Goal: Task Accomplishment & Management: Complete application form

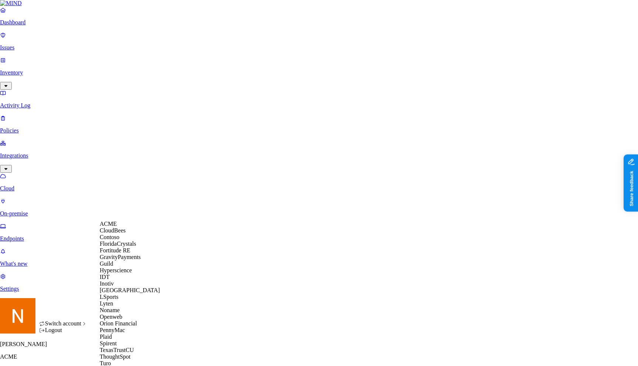
scroll to position [145, 0]
click at [122, 314] on span "Openweb" at bounding box center [111, 317] width 23 height 6
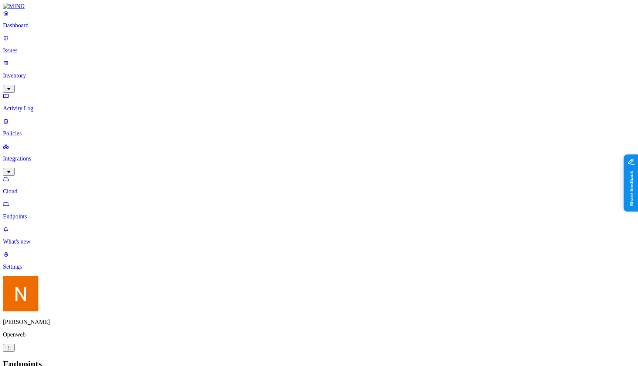
click at [43, 176] on link "Cloud" at bounding box center [319, 185] width 632 height 19
click at [45, 118] on link "Policies" at bounding box center [319, 127] width 632 height 19
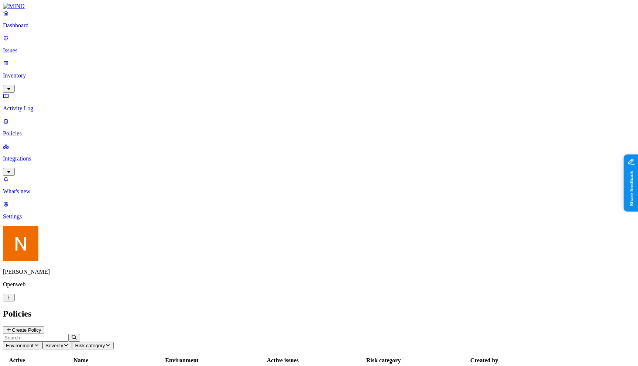
click at [44, 143] on link "Integrations" at bounding box center [319, 159] width 632 height 32
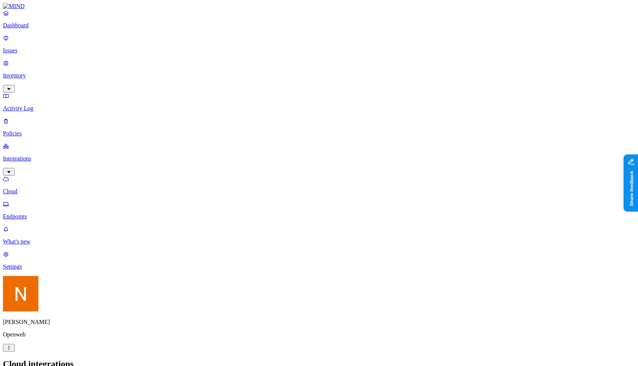
click at [43, 213] on p "Endpoints" at bounding box center [319, 216] width 632 height 7
click at [48, 188] on p "Cloud" at bounding box center [319, 191] width 632 height 7
click at [48, 213] on p "Endpoints" at bounding box center [319, 216] width 632 height 7
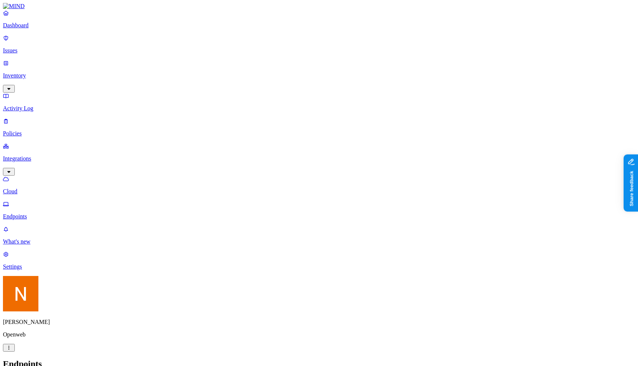
click at [257, 88] on div "Edge" at bounding box center [257, 101] width 0 height 26
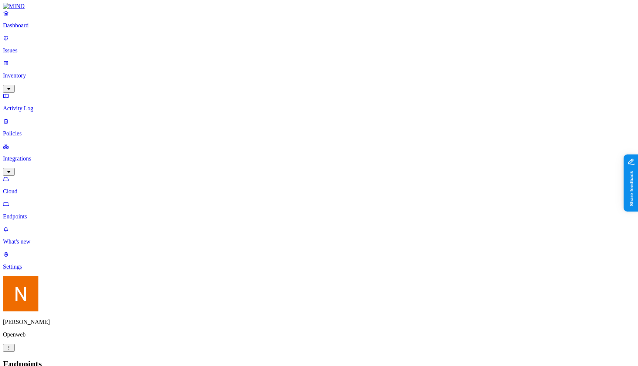
click at [308, 359] on h2 "Endpoints" at bounding box center [319, 364] width 632 height 10
click at [278, 359] on h2 "Endpoints" at bounding box center [319, 364] width 632 height 10
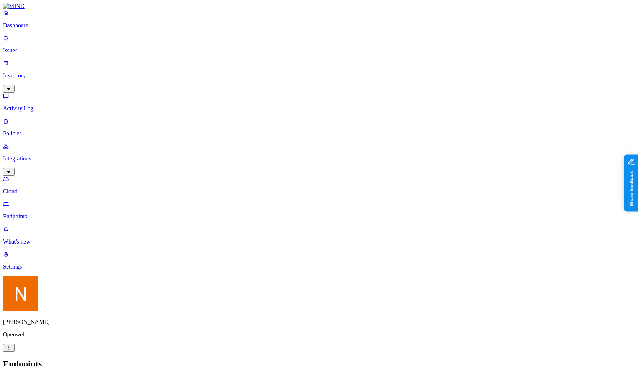
click at [262, 102] on span "Edge" at bounding box center [263, 108] width 12 height 13
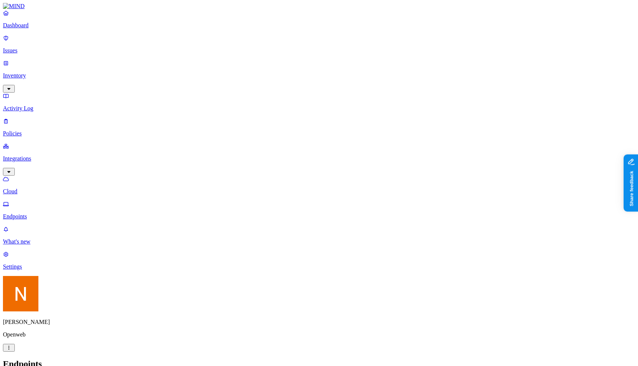
scroll to position [0, 0]
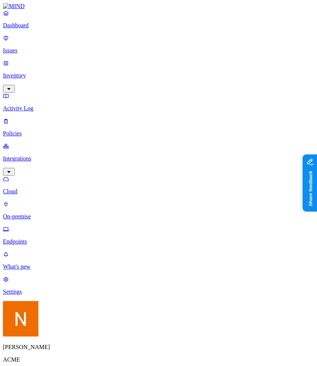
click at [42, 118] on link "Policies" at bounding box center [158, 127] width 311 height 19
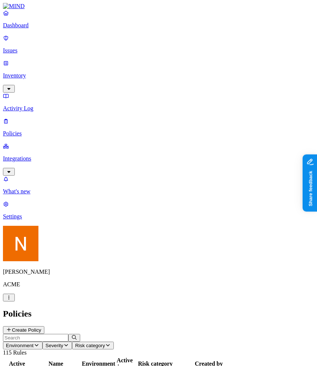
click at [44, 326] on button "Create Policy" at bounding box center [23, 330] width 41 height 8
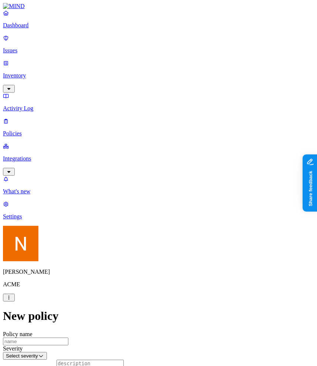
scroll to position [203, 0]
